Goal: Information Seeking & Learning: Find specific fact

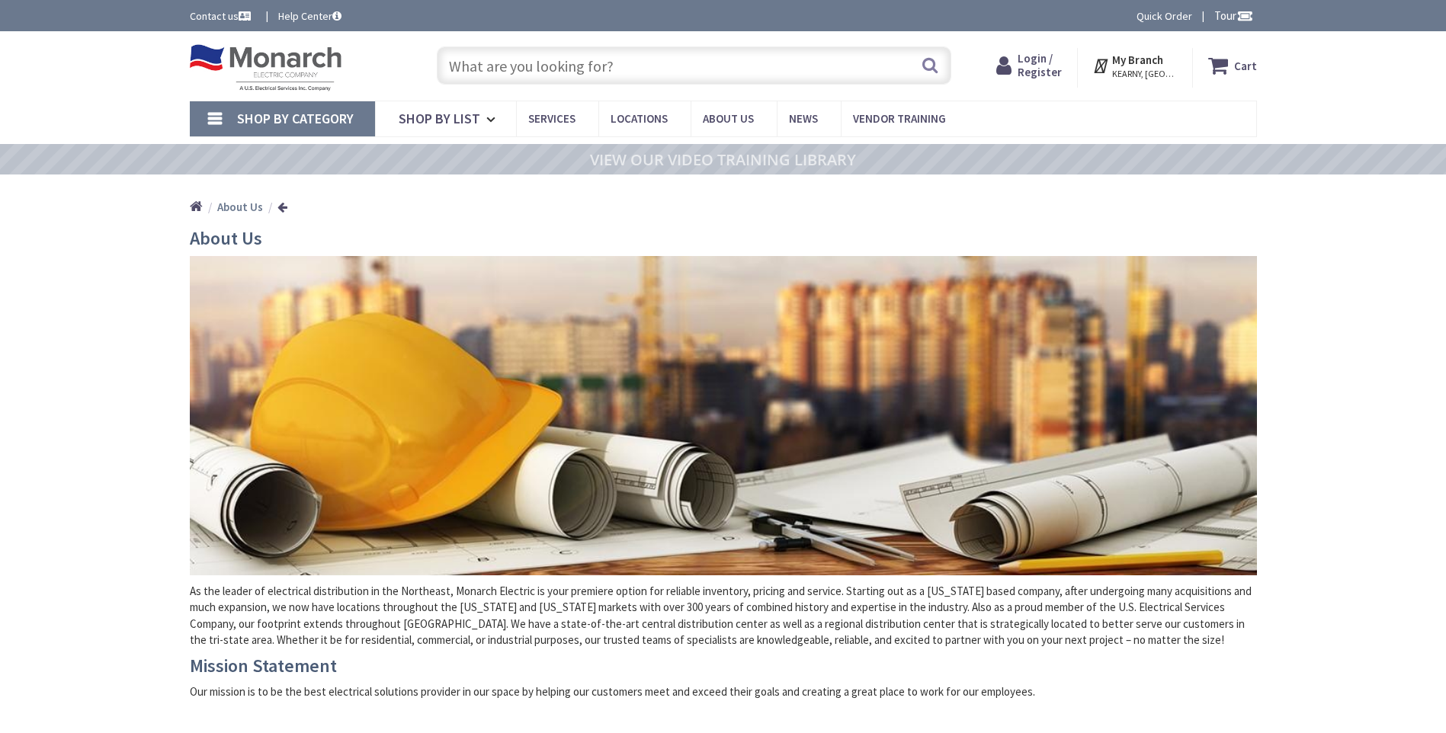
click at [1038, 54] on span "Login / Register" at bounding box center [1040, 65] width 44 height 28
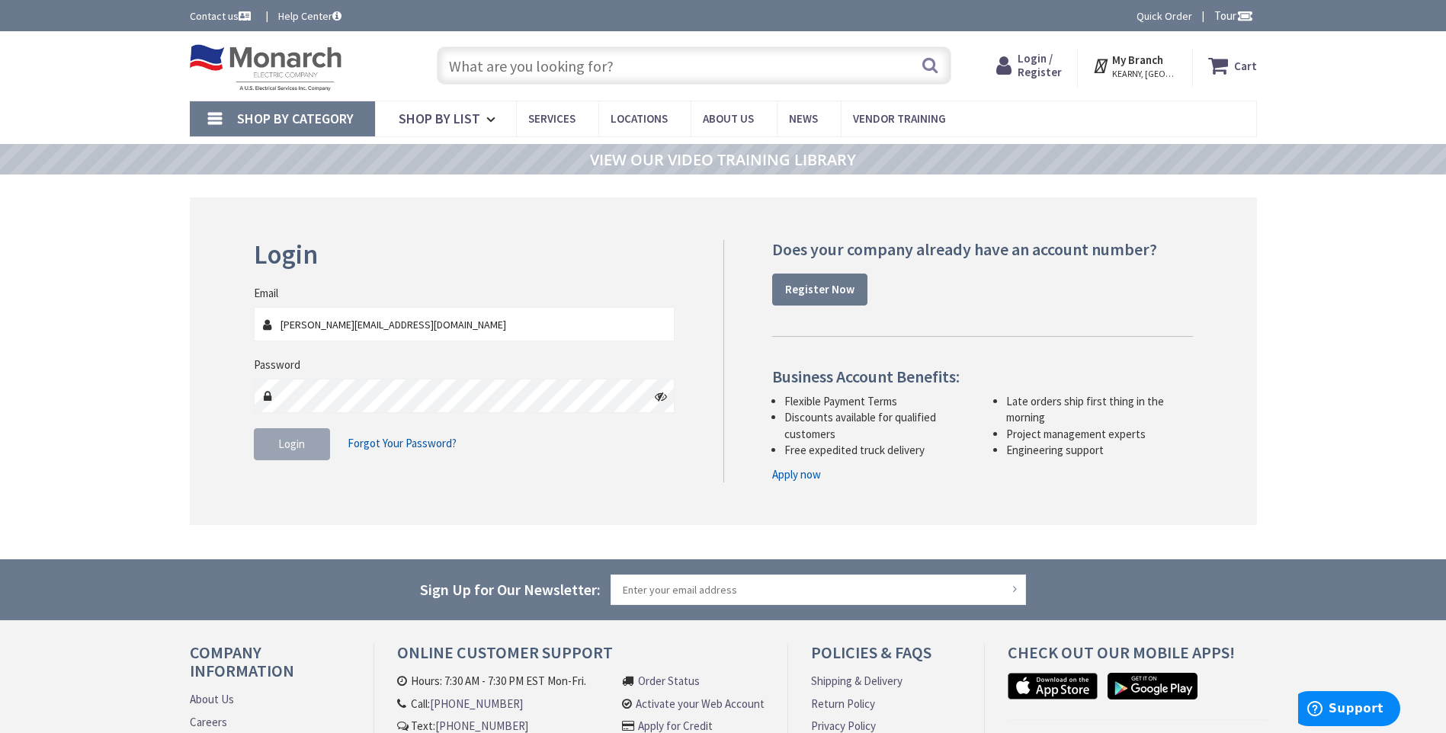
type input "mike@spinellacontracting.com"
click at [659, 396] on icon at bounding box center [661, 396] width 12 height 12
click at [296, 451] on span "Login" at bounding box center [291, 444] width 27 height 14
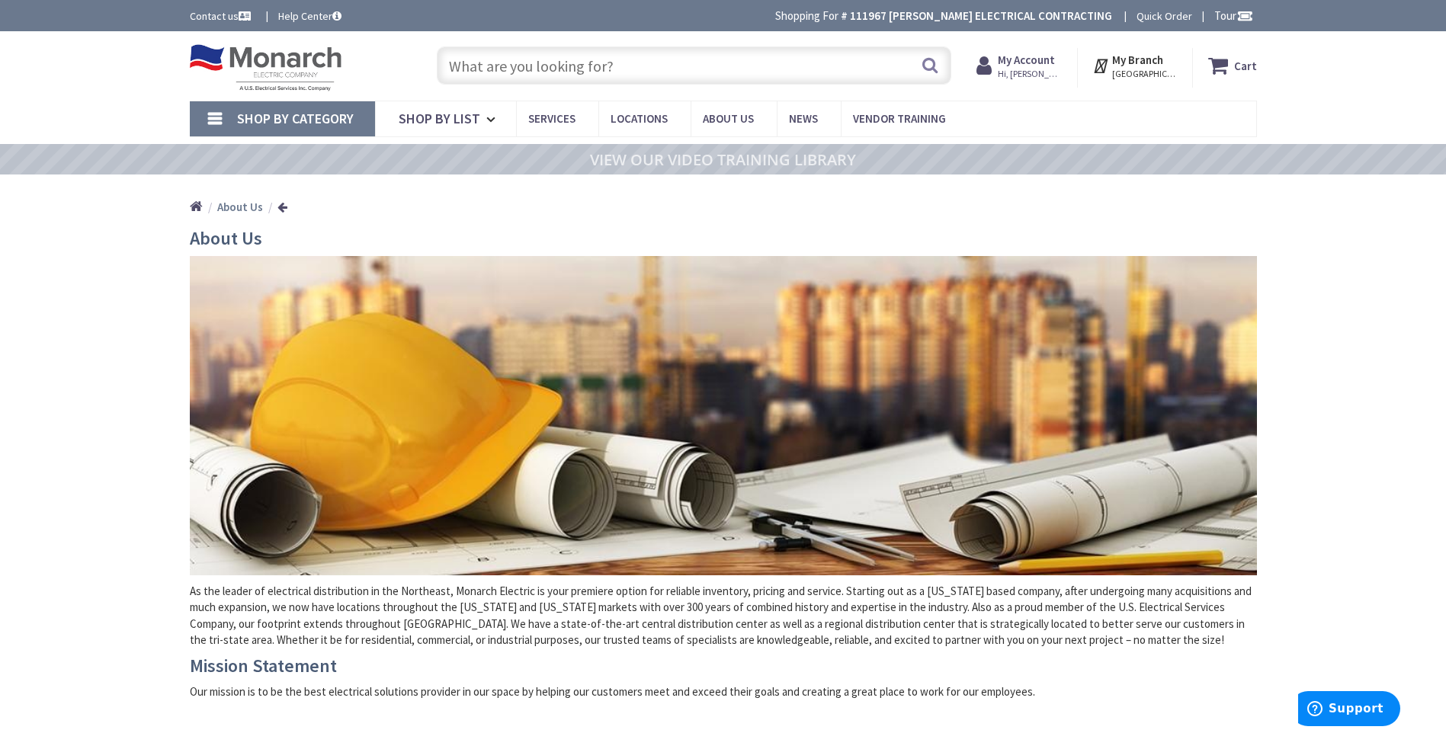
click at [588, 74] on input "text" at bounding box center [694, 65] width 515 height 38
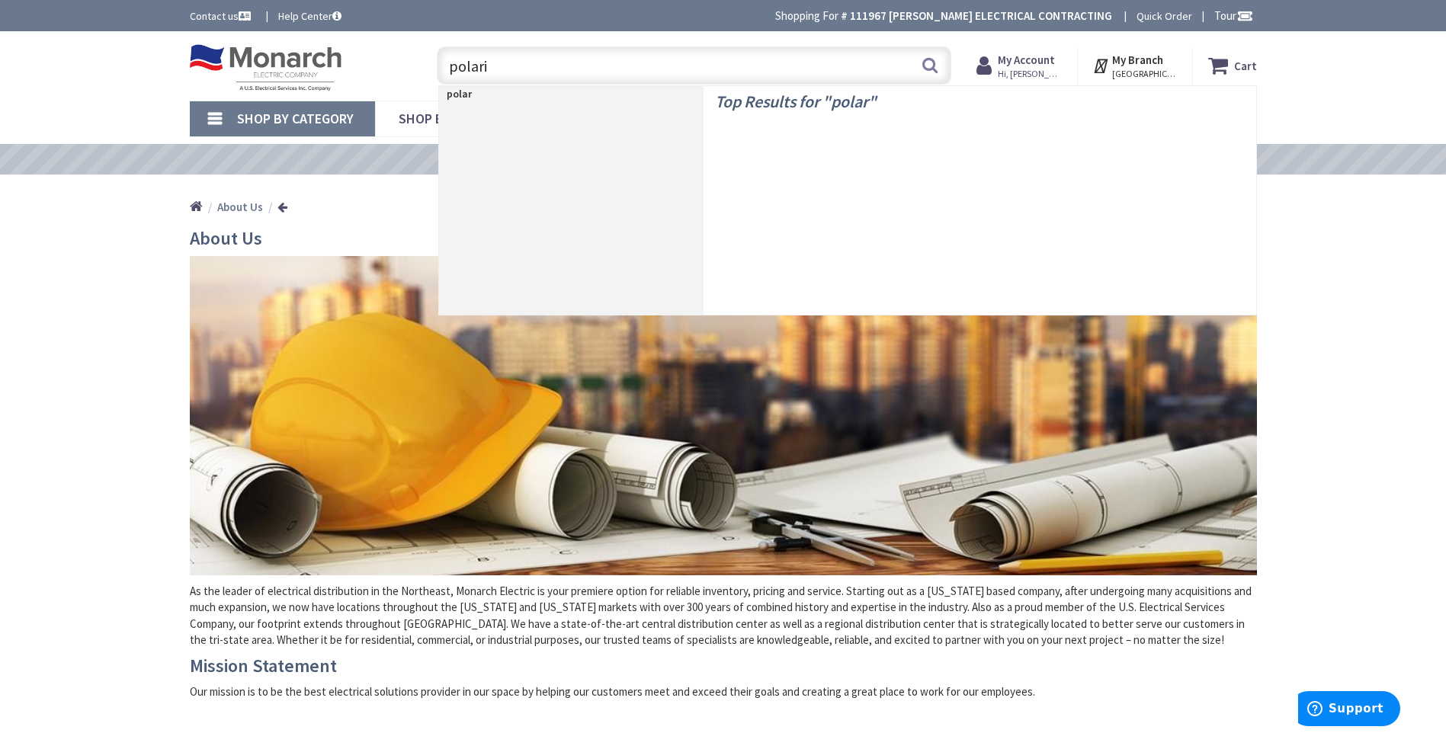
type input "polaris"
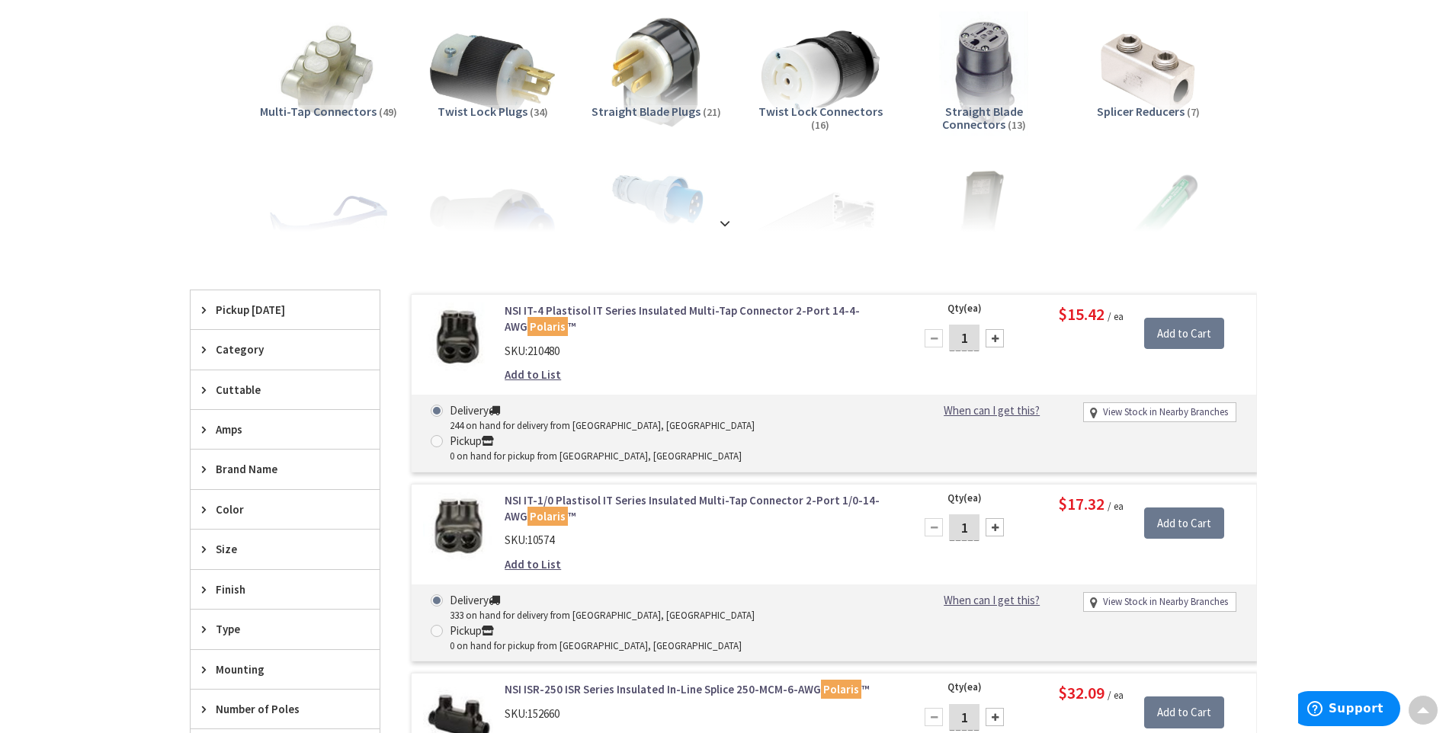
scroll to position [305, 0]
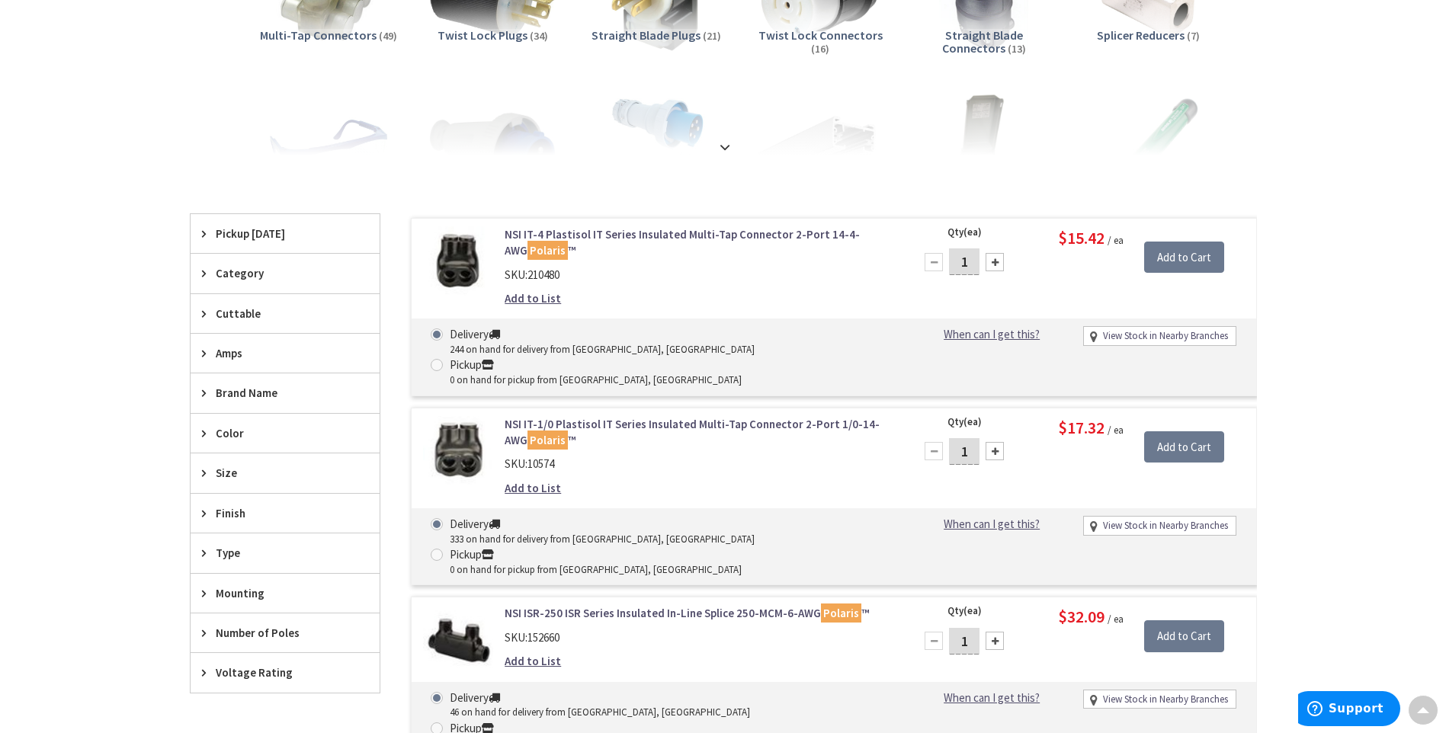
click at [253, 476] on span "Size" at bounding box center [278, 473] width 124 height 16
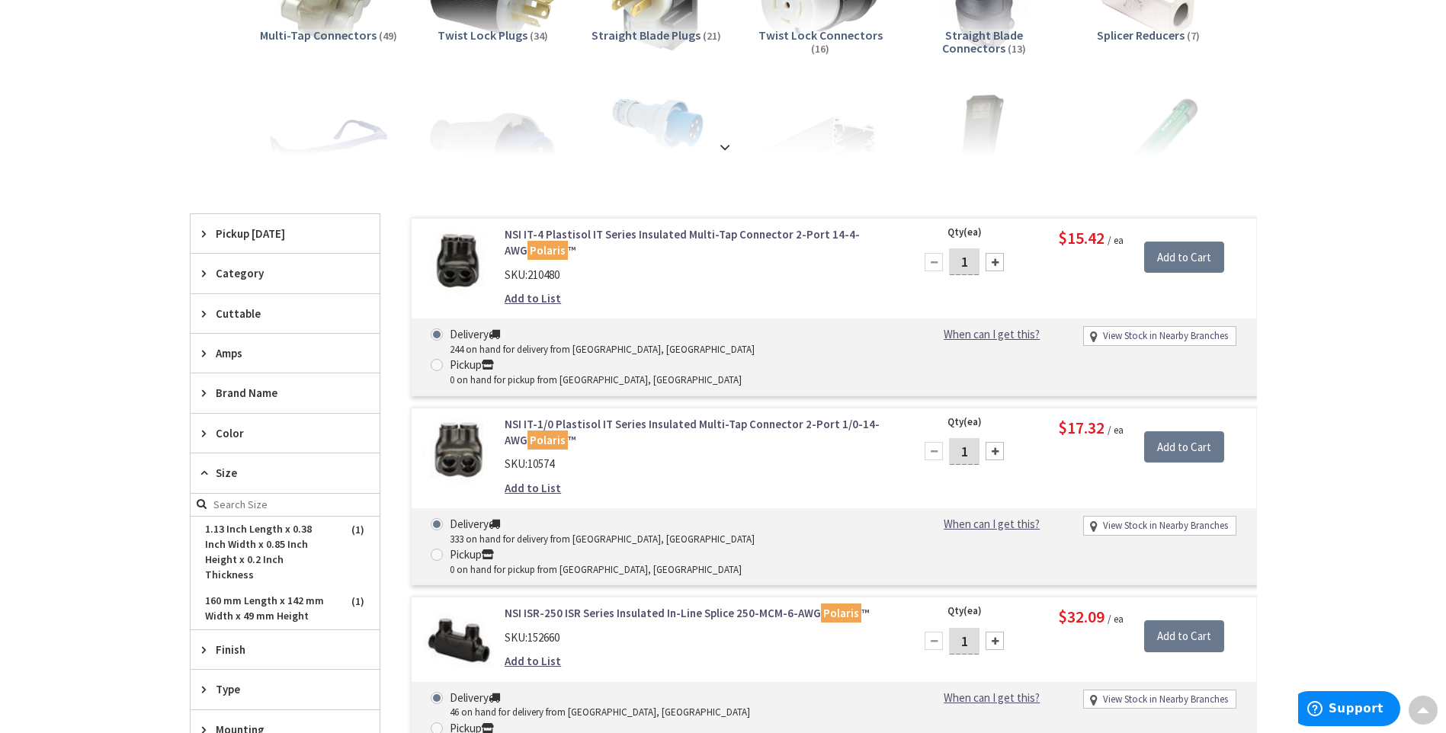
click at [253, 476] on span "Size" at bounding box center [278, 473] width 124 height 16
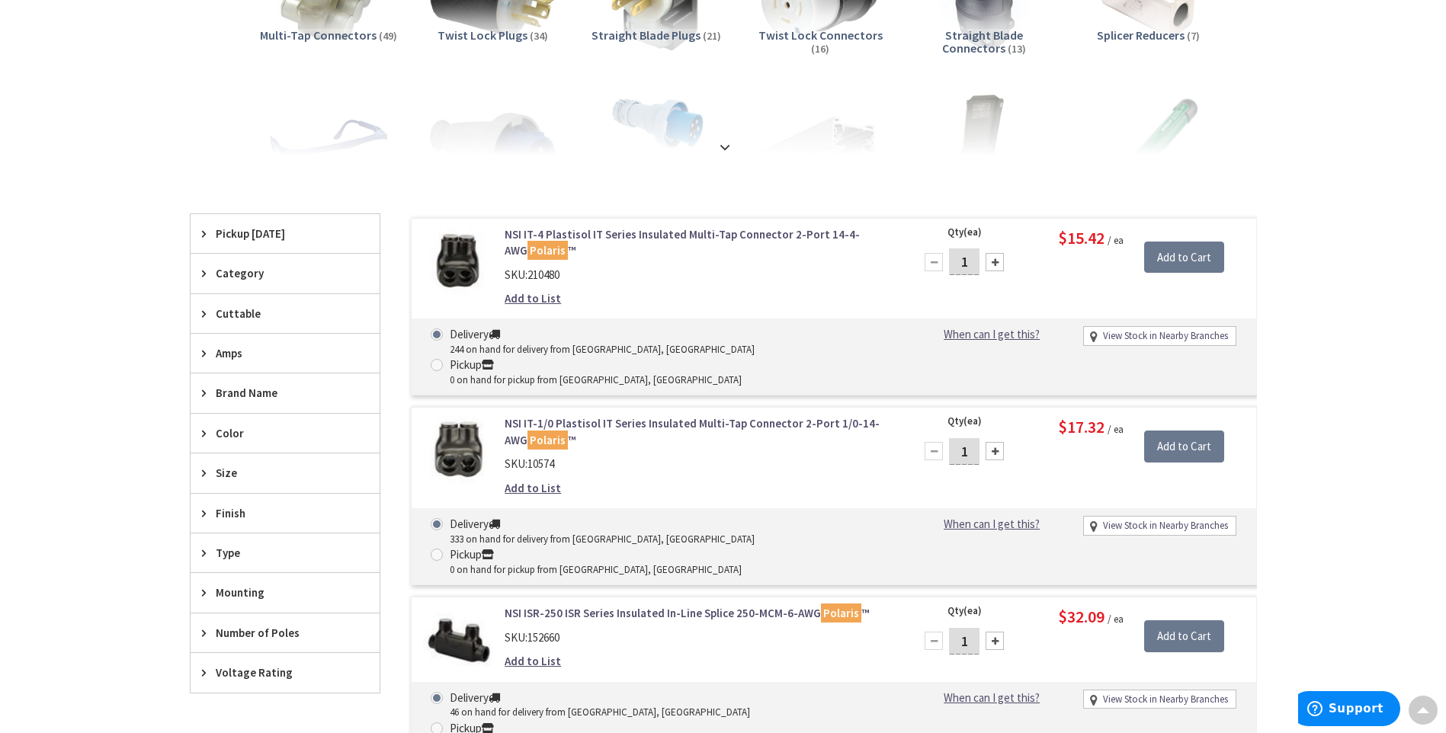
scroll to position [0, 0]
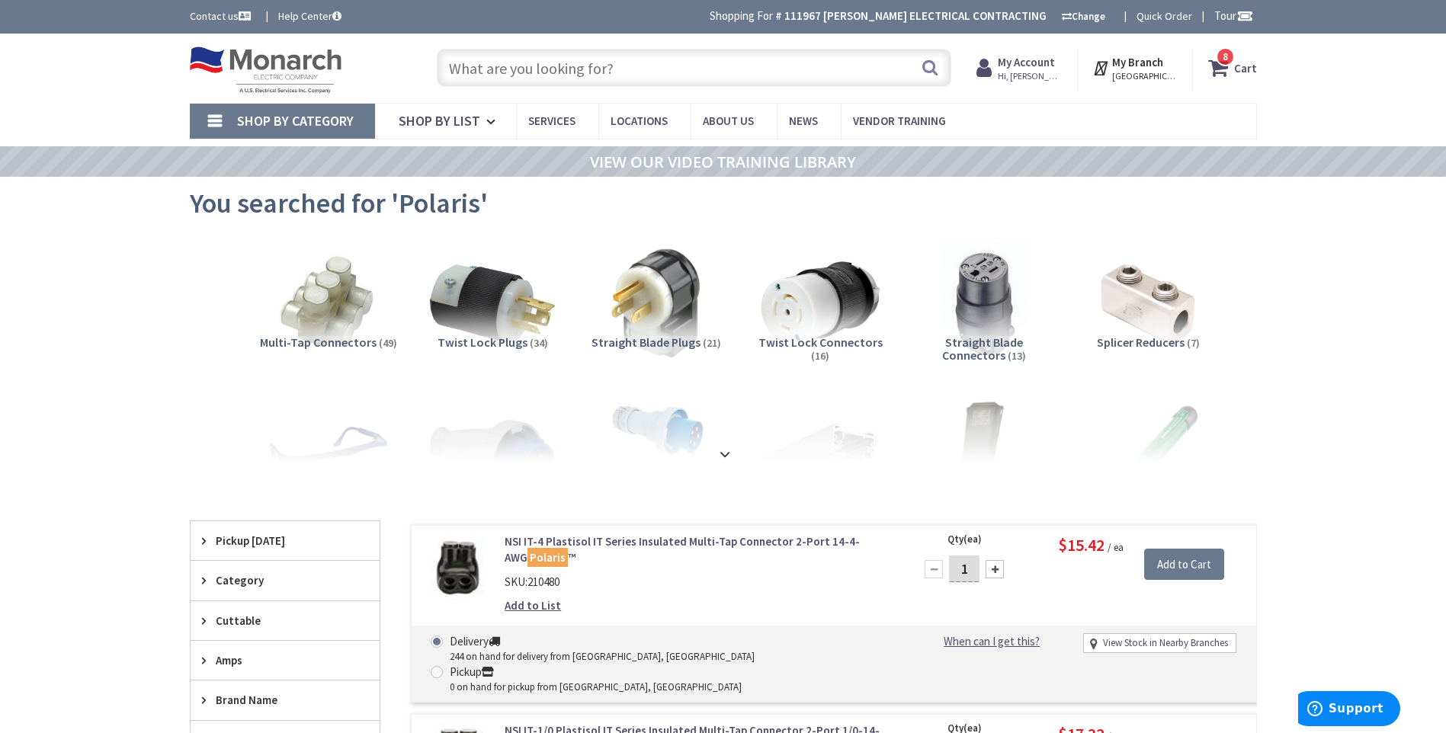
click at [473, 66] on input "text" at bounding box center [694, 68] width 515 height 38
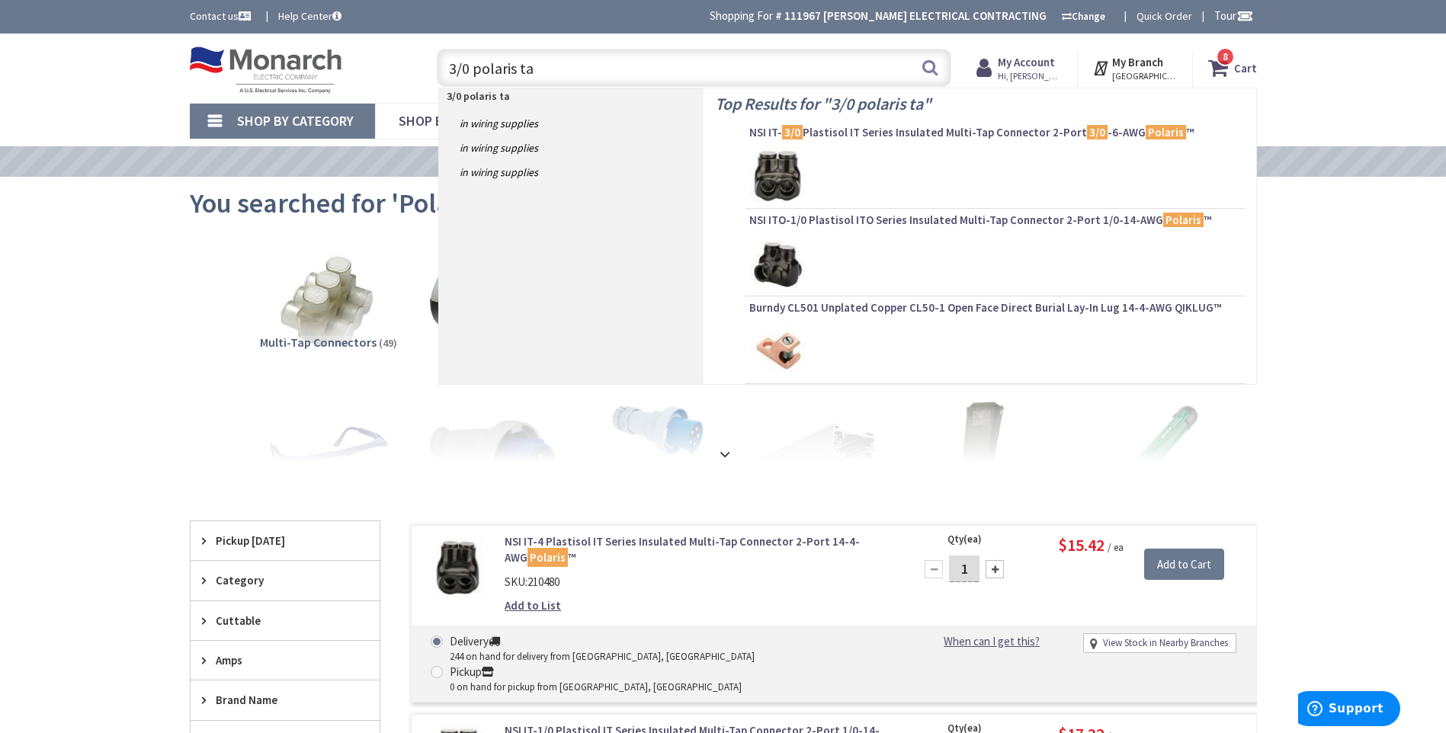
type input "3/0 polaris tap"
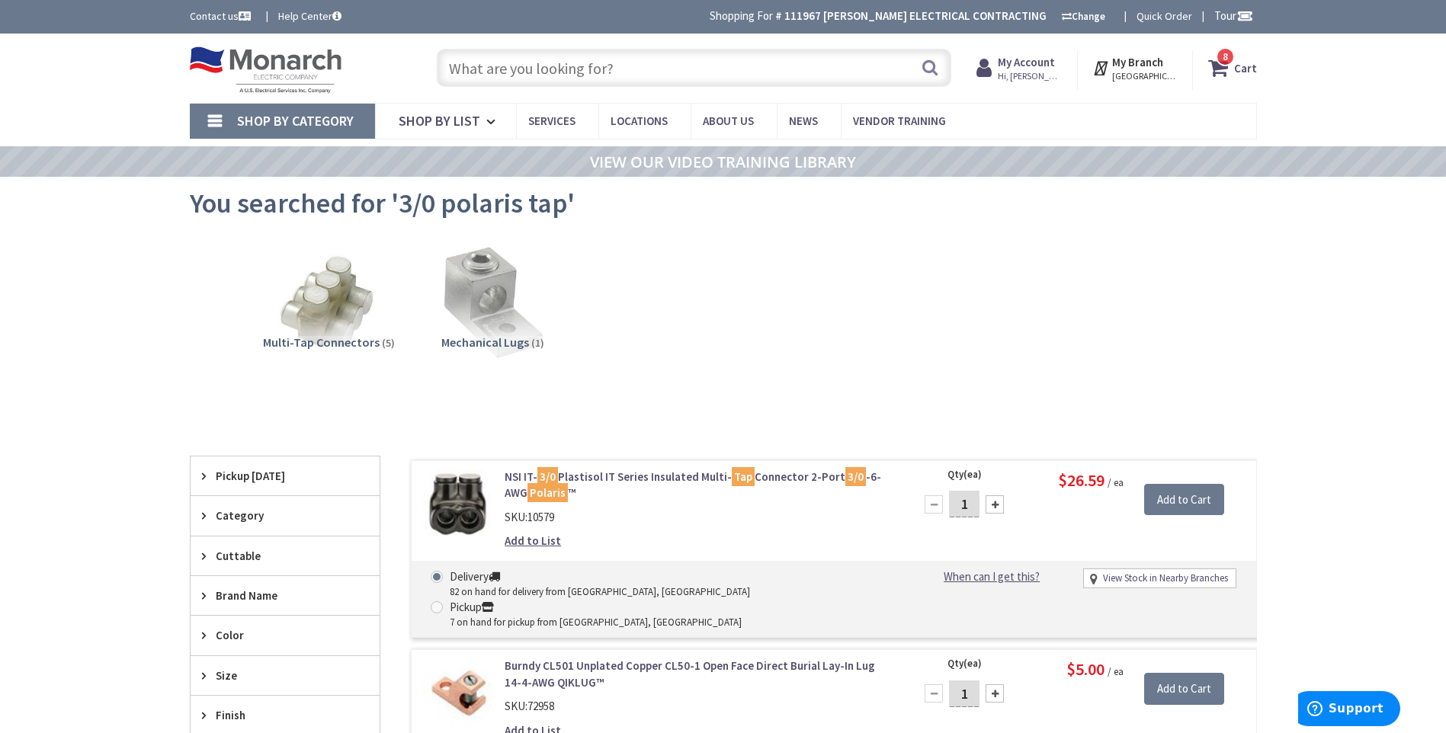
click at [611, 75] on input "text" at bounding box center [694, 68] width 515 height 38
paste input "INTERMATIC ET2845C"
type input "INTERMATIC ET2845C"
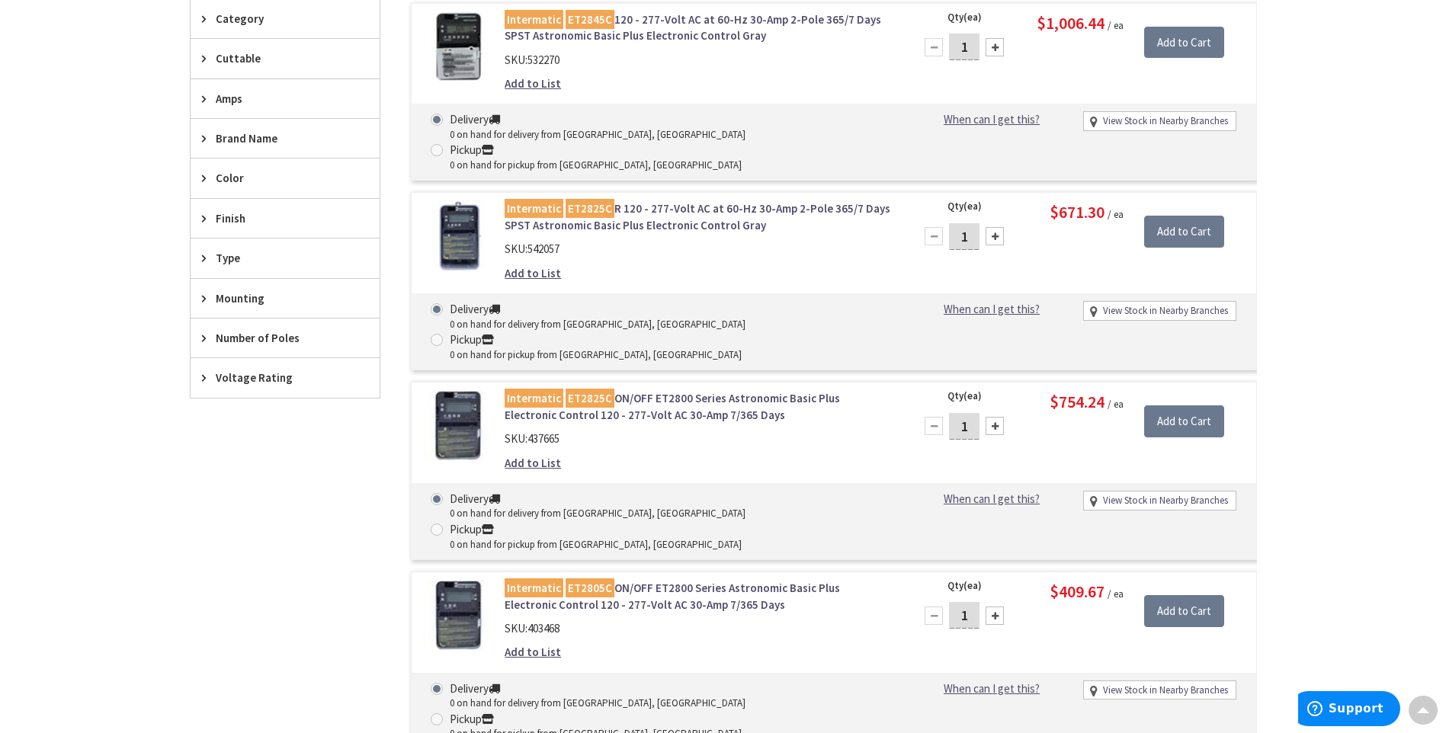
scroll to position [381, 0]
